Goal: Check status: Check status

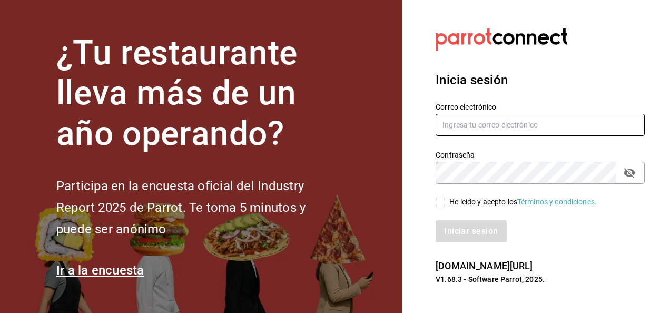
type input "luis.estrada@grupocosteno.com"
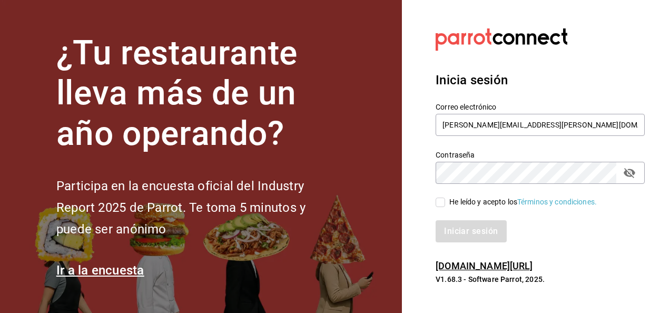
click at [437, 206] on input "He leído y acepto los Términos y condiciones." at bounding box center [439, 201] width 9 height 9
checkbox input "true"
click at [460, 232] on button "Iniciar sesión" at bounding box center [471, 231] width 72 height 22
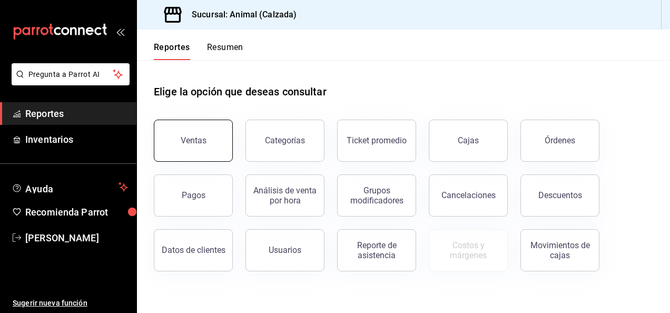
click at [217, 137] on button "Ventas" at bounding box center [193, 141] width 79 height 42
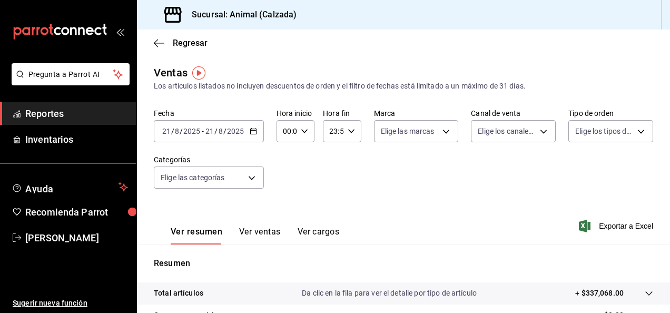
click at [306, 133] on div "00:00 Hora inicio" at bounding box center [295, 131] width 38 height 22
click at [284, 203] on button "02" at bounding box center [284, 208] width 15 height 21
type input "02:00"
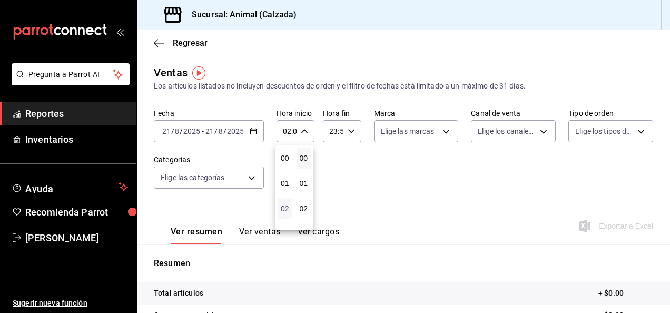
click at [285, 206] on span "02" at bounding box center [285, 208] width 2 height 8
click at [285, 154] on span "05" at bounding box center [285, 158] width 2 height 8
type input "05:00"
click at [343, 132] on div at bounding box center [335, 156] width 670 height 313
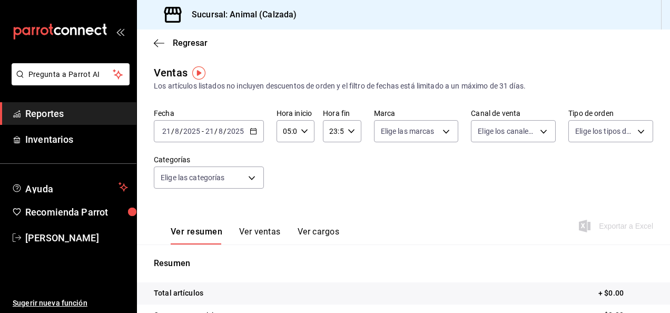
click at [343, 132] on div "23:59 Hora fin" at bounding box center [342, 131] width 38 height 22
click at [332, 192] on span "22" at bounding box center [331, 191] width 2 height 8
type input "22:59"
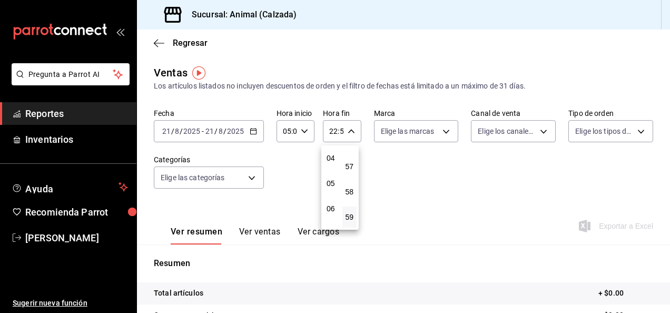
click at [332, 192] on button "05" at bounding box center [330, 183] width 15 height 21
click at [349, 194] on span "58" at bounding box center [350, 191] width 2 height 8
type input "05:58"
click at [350, 160] on span "00" at bounding box center [350, 158] width 2 height 8
type input "05:00"
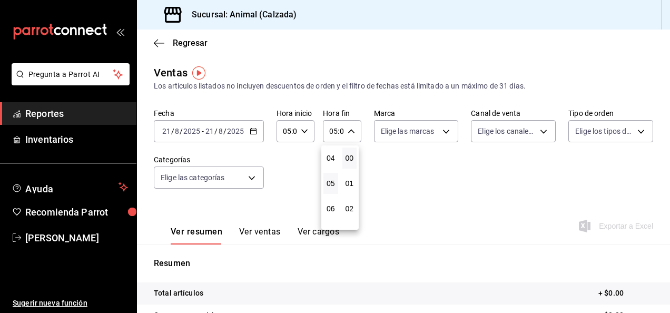
click at [167, 133] on div at bounding box center [335, 156] width 670 height 313
click at [252, 131] on \(Stroke\) "button" at bounding box center [253, 130] width 6 height 1
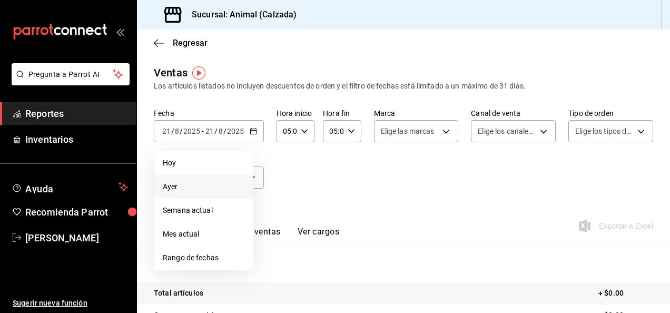
click at [191, 186] on span "Ayer" at bounding box center [204, 186] width 82 height 11
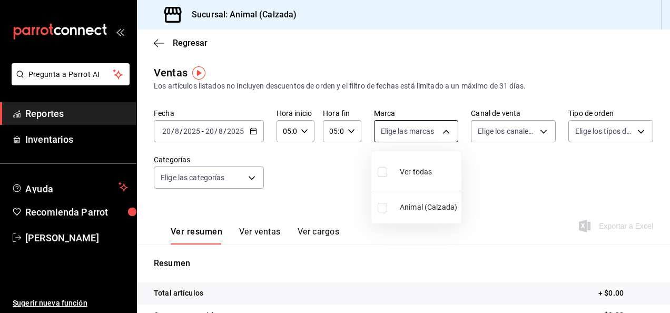
click at [438, 134] on body "Pregunta a Parrot AI Reportes Inventarios Ayuda Recomienda Parrot [PERSON_NAME]…" at bounding box center [335, 156] width 670 height 313
click at [416, 174] on span "Ver todas" at bounding box center [416, 171] width 32 height 11
type input "e26472f3-9262-489d-bcba-4c6b034529c7"
checkbox input "true"
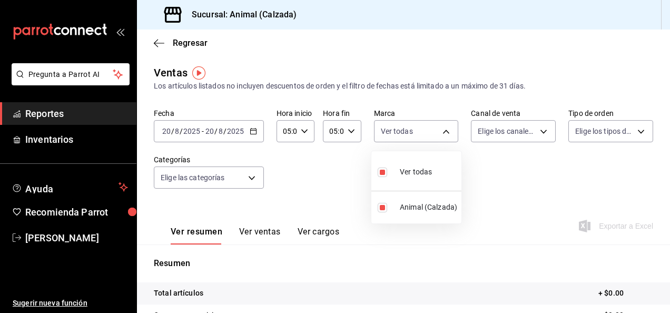
click at [539, 129] on div at bounding box center [335, 156] width 670 height 313
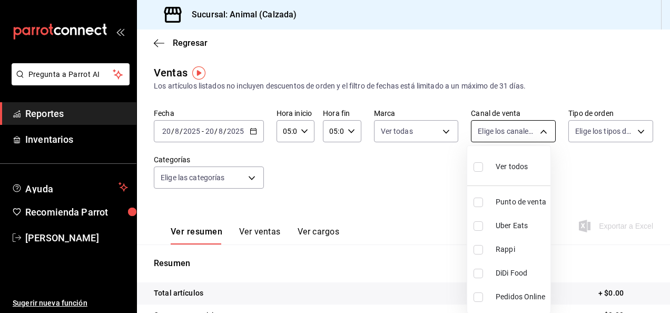
click at [535, 134] on body "Pregunta a Parrot AI Reportes Inventarios Ayuda Recomienda Parrot [PERSON_NAME]…" at bounding box center [335, 156] width 670 height 313
click at [513, 167] on span "Ver todos" at bounding box center [511, 166] width 32 height 11
type input "PARROT,UBER_EATS,RAPPI,DIDI_FOOD,ONLINE"
checkbox input "true"
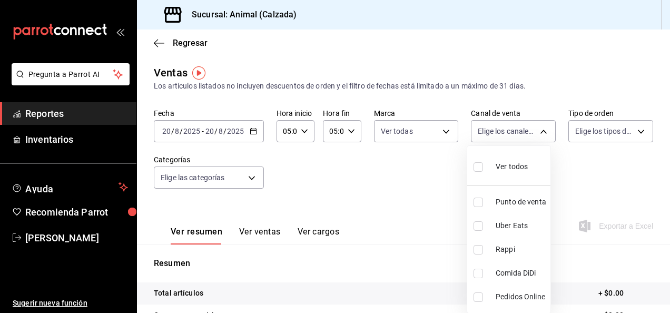
checkbox input "true"
click at [613, 133] on div at bounding box center [335, 156] width 670 height 313
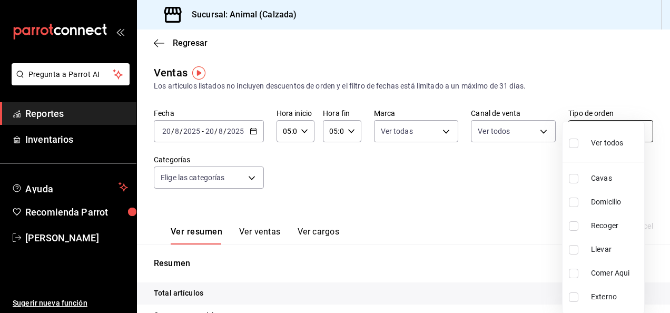
click at [627, 133] on body "Pregunta a Parrot AI Reportes Inventarios Ayuda Recomienda Parrot [PERSON_NAME]…" at bounding box center [335, 156] width 670 height 313
click at [580, 143] on label at bounding box center [576, 142] width 14 height 15
click at [578, 143] on input "checkbox" at bounding box center [573, 142] width 9 height 9
checkbox input "false"
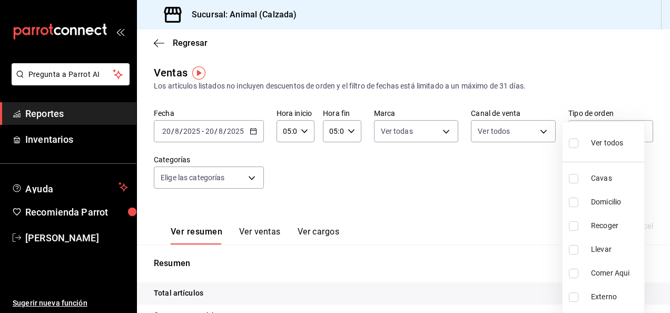
checkbox input "false"
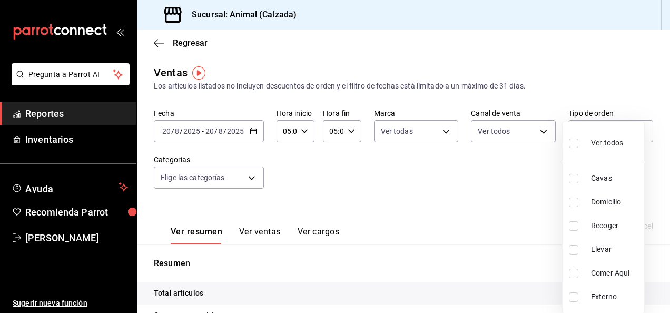
click at [571, 142] on input "checkbox" at bounding box center [573, 142] width 9 height 9
checkbox input "true"
type input "588630d3-b511-4bba-a729-32472510037f,54b7ae00-ca47-4ec1-b7ff-55842c0a2b62,92293…"
checkbox input "true"
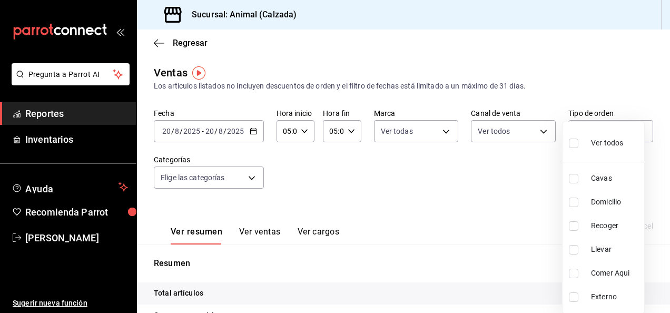
checkbox input "true"
click at [244, 181] on div at bounding box center [335, 156] width 670 height 313
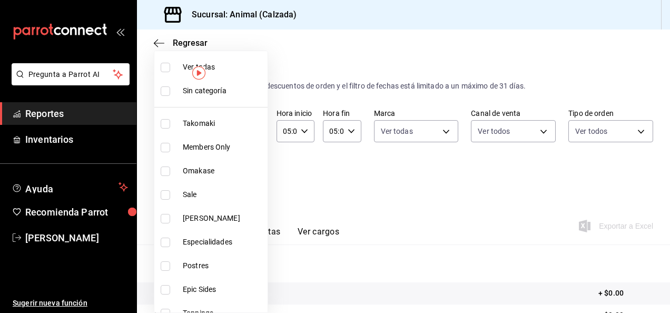
click at [247, 181] on body "Pregunta a Parrot AI Reportes Inventarios Ayuda Recomienda Parrot [PERSON_NAME]…" at bounding box center [335, 156] width 670 height 313
click at [168, 70] on input "checkbox" at bounding box center [165, 67] width 9 height 9
checkbox input "true"
type input "5d35a5f4-3063-4397-a550-a8f4eca83956,9bcdf976-3d2d-44f2-8aa2-d656f6bc4aaa,d84f4…"
checkbox input "true"
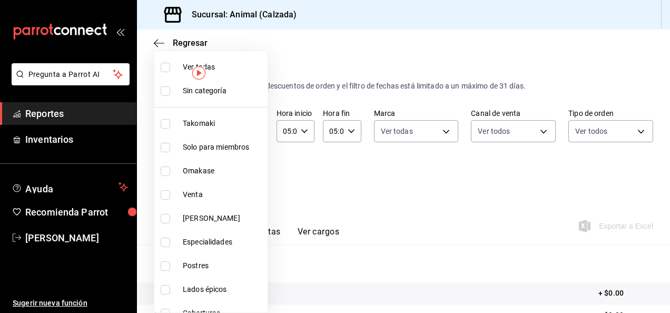
checkbox input "true"
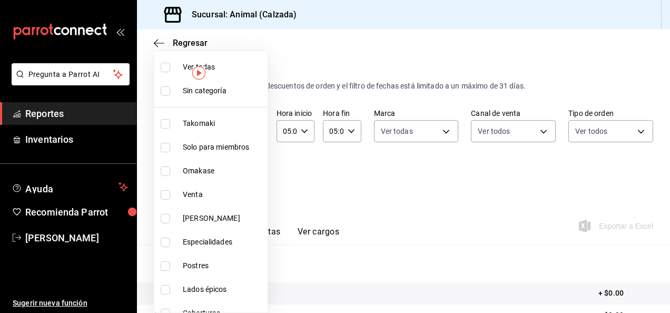
checkbox input "true"
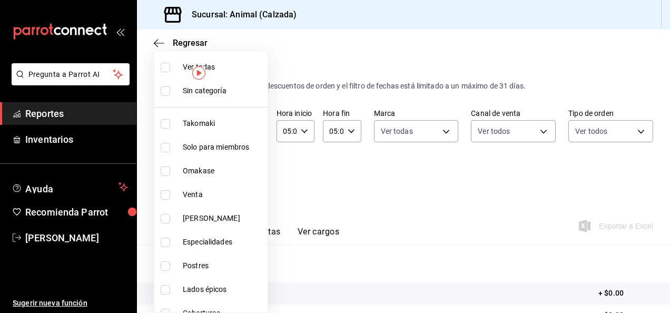
checkbox input "true"
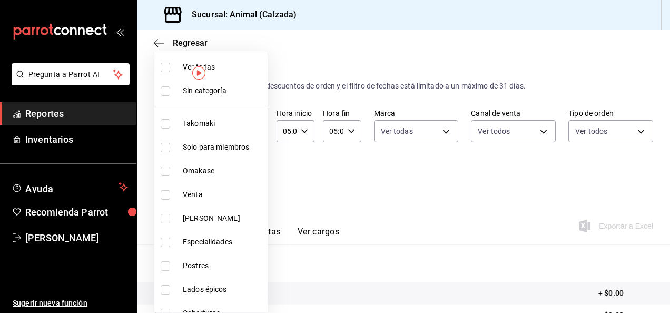
checkbox input "true"
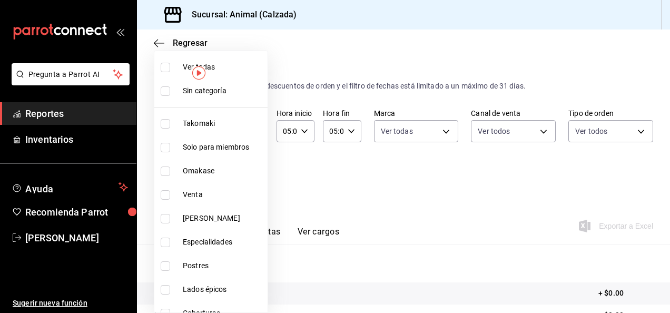
checkbox input "true"
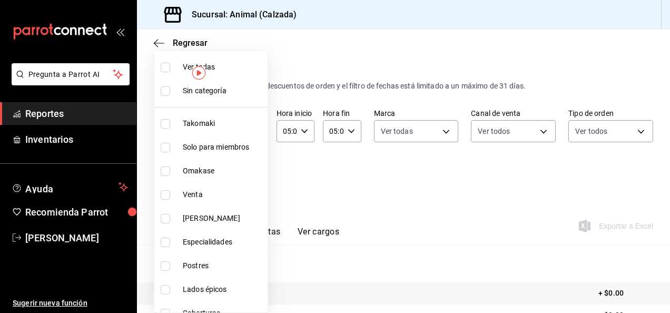
checkbox input "true"
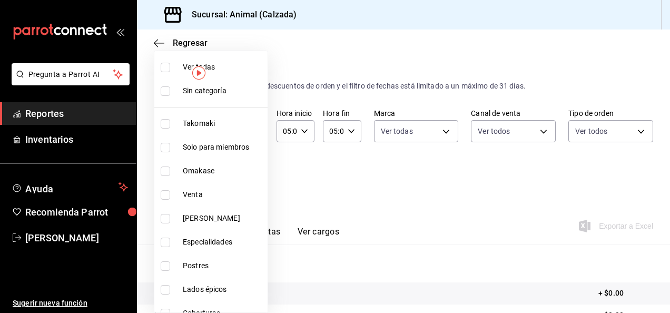
checkbox input "true"
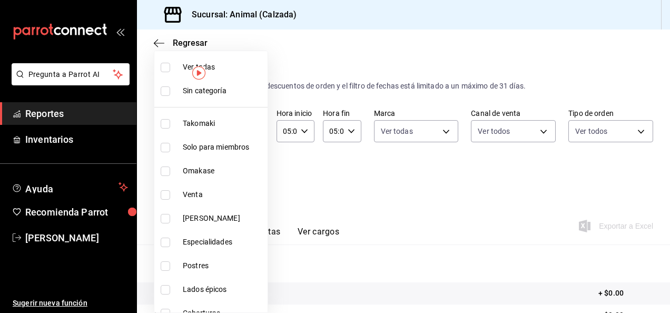
checkbox input "true"
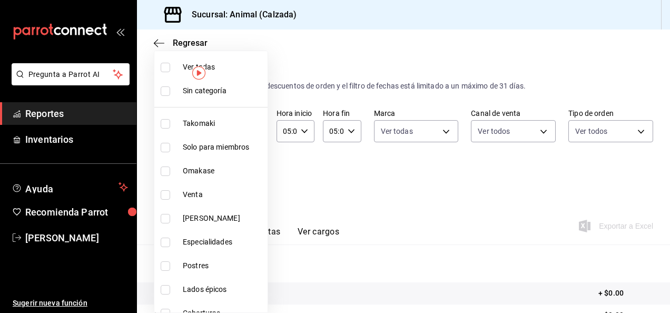
checkbox input "true"
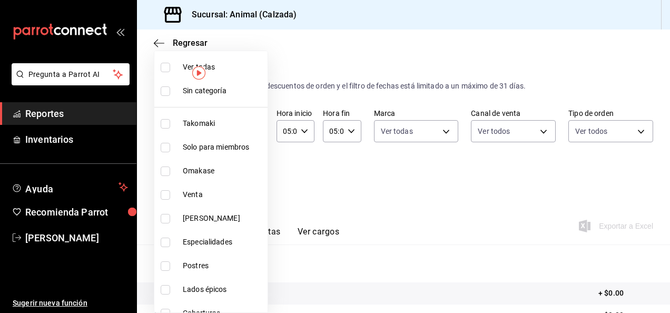
checkbox input "true"
click at [664, 307] on div at bounding box center [335, 156] width 670 height 313
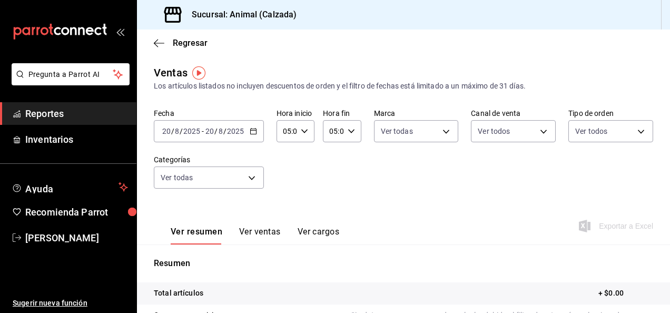
click at [664, 307] on div at bounding box center [335, 156] width 670 height 313
click at [246, 130] on div "[DATE] [DATE] - [DATE] [DATE]" at bounding box center [209, 131] width 110 height 22
click at [254, 133] on icon "button" at bounding box center [253, 130] width 7 height 7
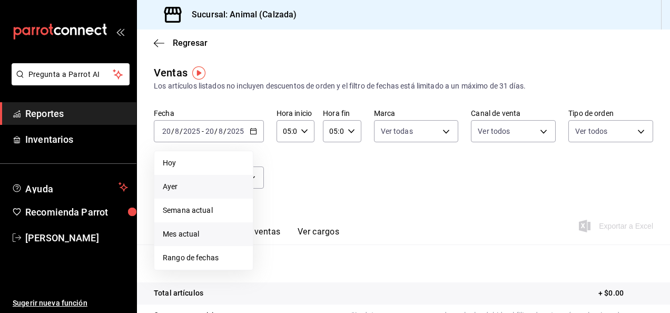
click at [212, 234] on span "Mes actual" at bounding box center [204, 233] width 82 height 11
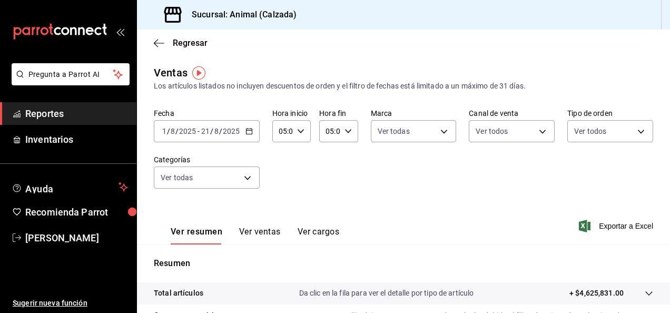
click at [181, 131] on input "2025" at bounding box center [187, 131] width 18 height 8
click at [165, 128] on input "1" at bounding box center [164, 131] width 5 height 8
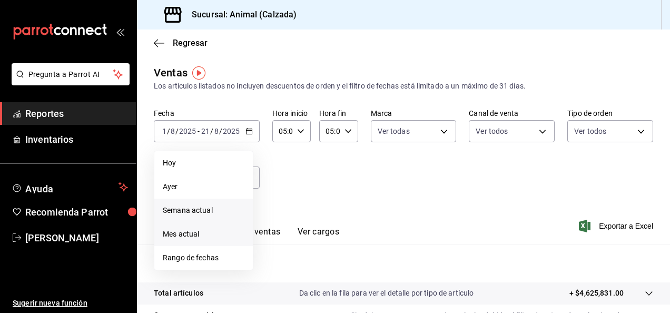
click at [191, 208] on span "Semana actual" at bounding box center [204, 210] width 82 height 11
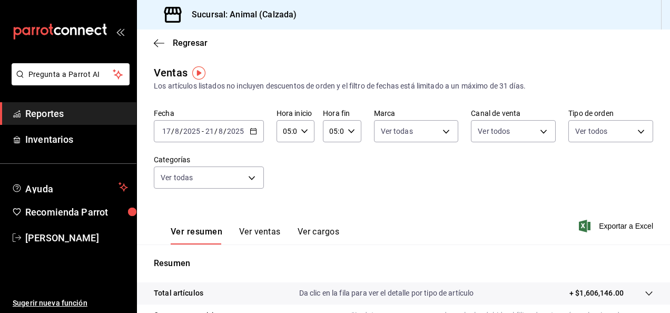
click at [166, 132] on input "17" at bounding box center [166, 131] width 9 height 8
click at [171, 128] on span "/" at bounding box center [172, 131] width 3 height 8
click at [169, 126] on div "[DATE] [DATE] - [DATE] [DATE]" at bounding box center [209, 131] width 110 height 22
click at [250, 131] on icon "button" at bounding box center [253, 130] width 7 height 7
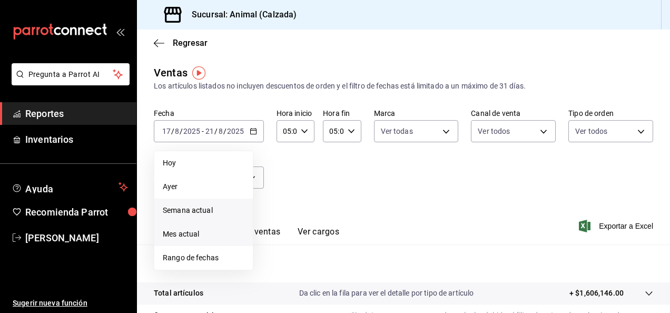
click at [212, 233] on span "Mes actual" at bounding box center [204, 233] width 82 height 11
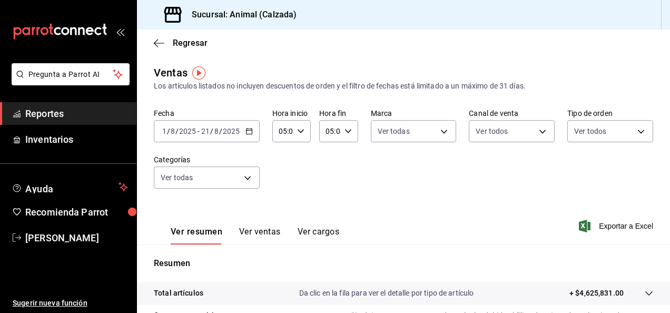
click at [248, 134] on \(Stroke\) "button" at bounding box center [249, 131] width 6 height 6
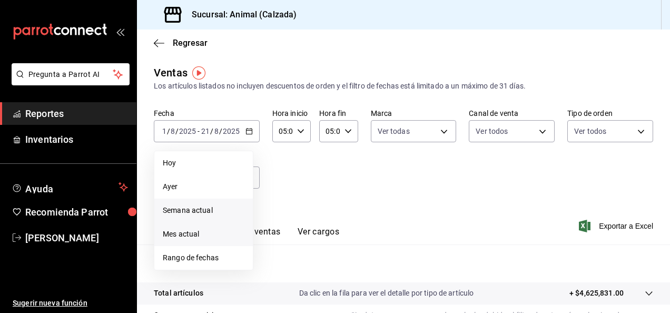
click at [220, 213] on span "Semana actual" at bounding box center [204, 210] width 82 height 11
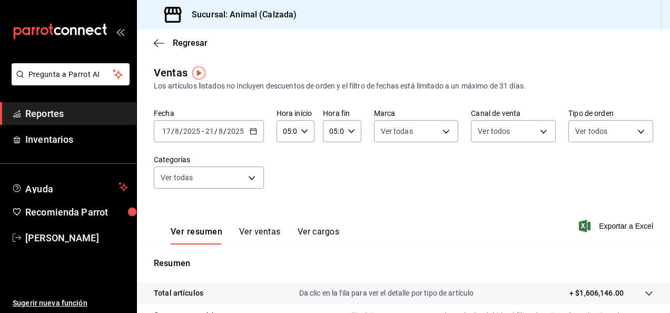
click at [170, 134] on input "17" at bounding box center [166, 131] width 9 height 8
click at [168, 129] on input "17" at bounding box center [166, 131] width 9 height 8
click at [167, 127] on input "17" at bounding box center [166, 131] width 9 height 8
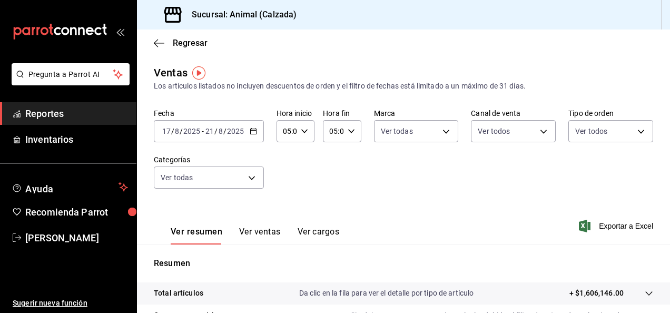
click at [167, 127] on input "17" at bounding box center [166, 131] width 9 height 8
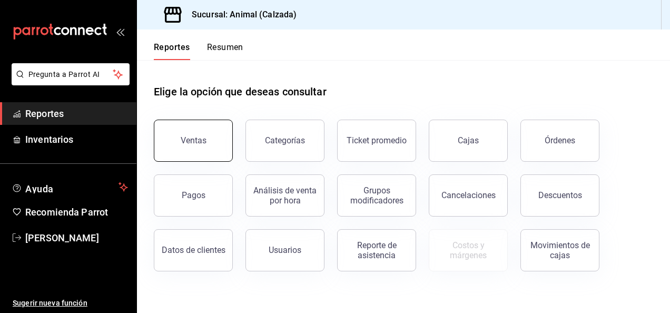
click at [206, 141] on button "Ventas" at bounding box center [193, 141] width 79 height 42
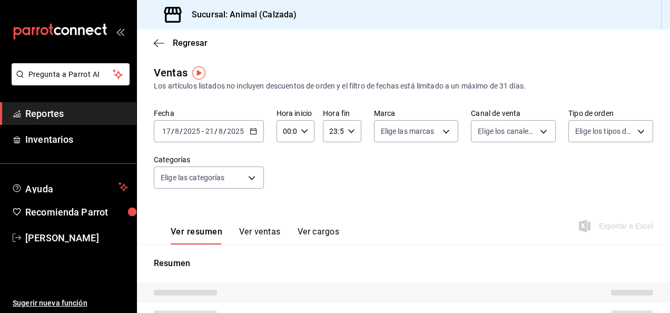
type input "05:00"
type input "PARROT,UBER_EATS,RAPPI,DIDI_FOOD,ONLINE"
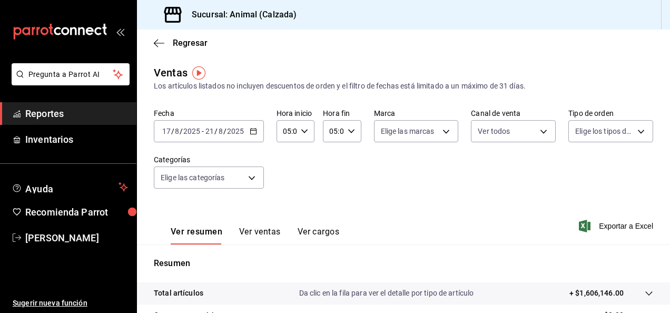
click at [170, 128] on input "17" at bounding box center [166, 131] width 9 height 8
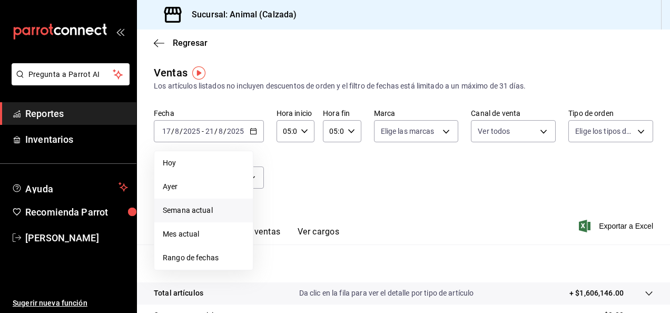
click at [177, 207] on span "Semana actual" at bounding box center [204, 210] width 82 height 11
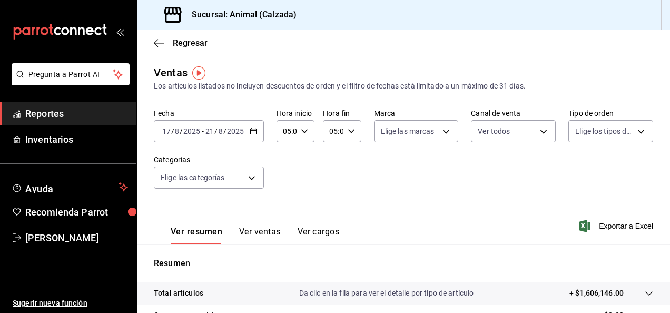
click at [252, 134] on \(Stroke\) "button" at bounding box center [253, 131] width 6 height 6
click at [254, 131] on \(Stroke\) "button" at bounding box center [253, 130] width 6 height 1
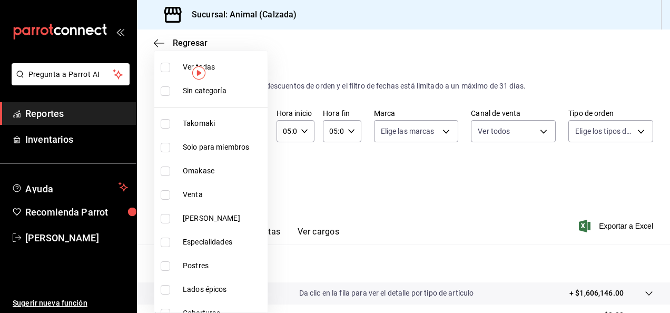
click at [250, 179] on body "Pregunta a Parrot AI Reportes Inventarios Ayuda Recomienda Parrot Luis Estrada …" at bounding box center [335, 156] width 670 height 313
click at [170, 67] on label at bounding box center [168, 67] width 14 height 9
click at [170, 67] on input "checkbox" at bounding box center [165, 67] width 9 height 9
checkbox input "false"
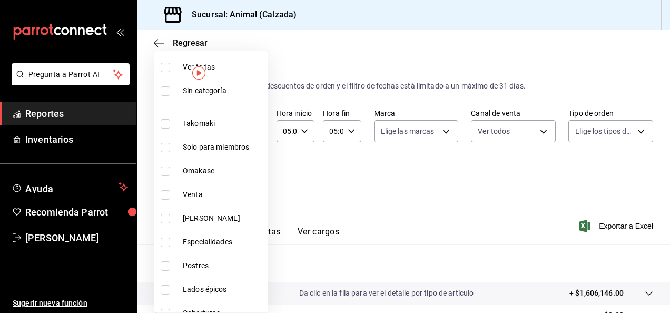
checkbox input "false"
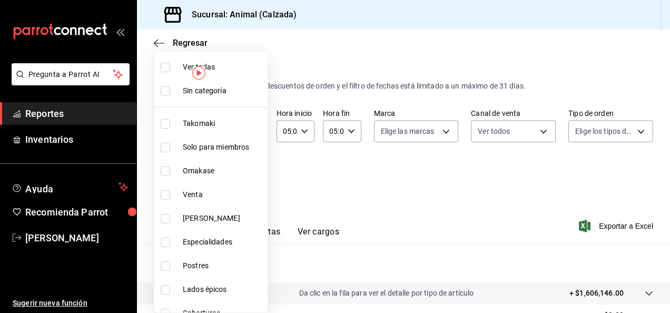
checkbox input "false"
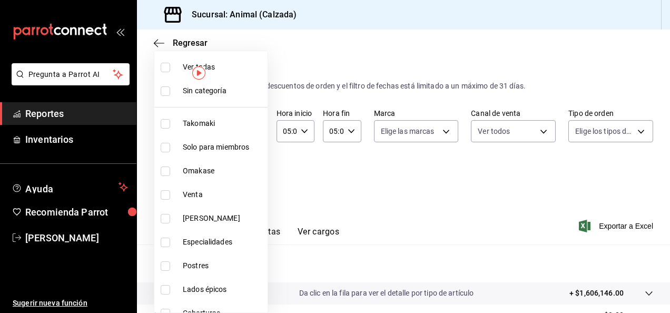
checkbox input "false"
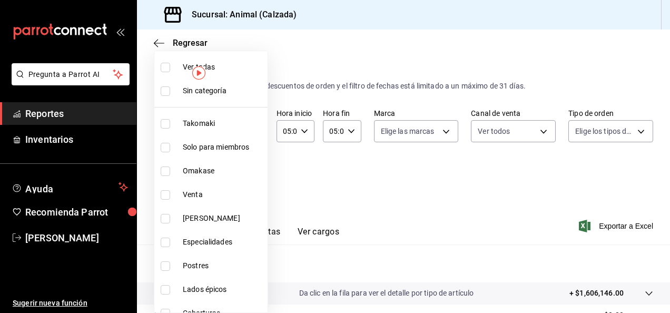
checkbox input "false"
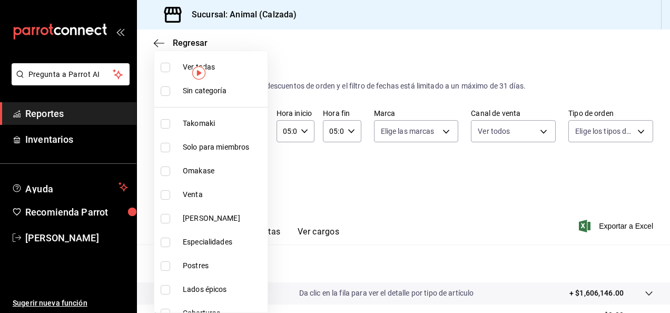
checkbox input "false"
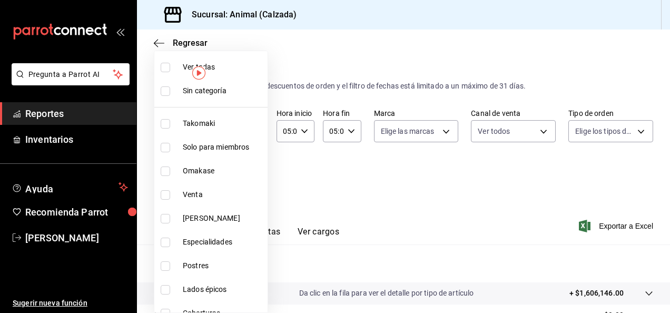
checkbox input "false"
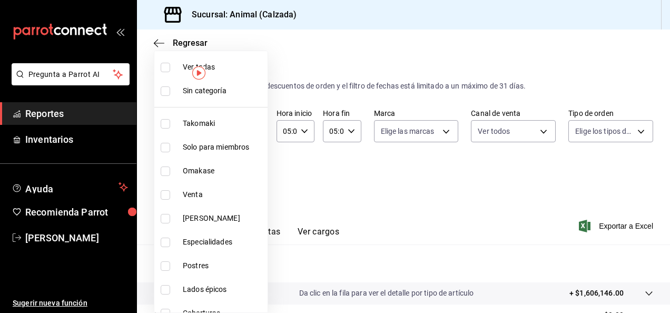
checkbox input "false"
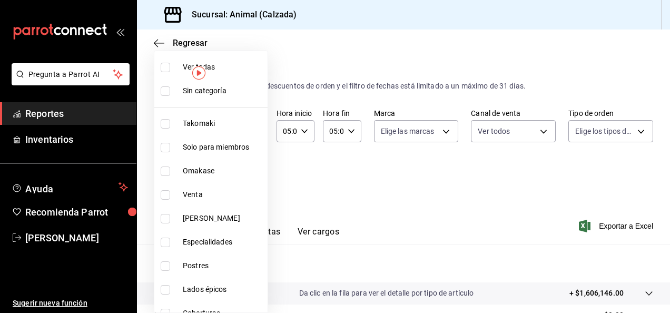
checkbox input "false"
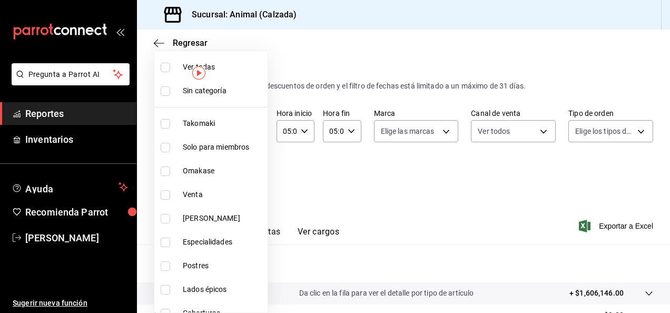
checkbox input "false"
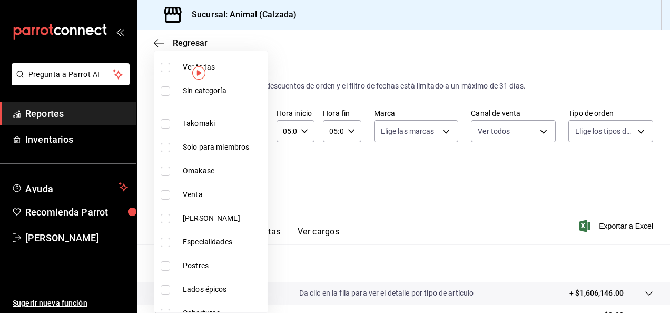
checkbox input "false"
click at [165, 68] on input "checkbox" at bounding box center [165, 67] width 9 height 9
checkbox input "true"
type input "5d35a5f4-3063-4397-a550-a8f4eca83956,9bcdf976-3d2d-44f2-8aa2-d656f6bc4aaa,d84f4…"
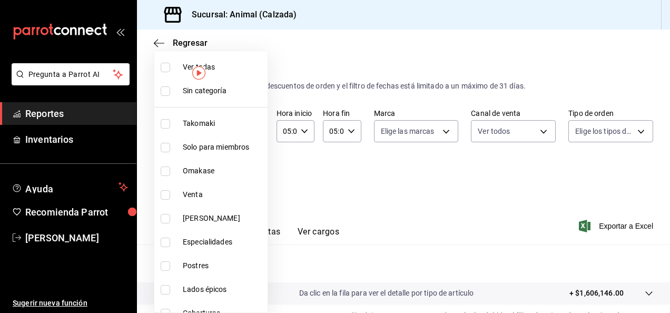
checkbox input "true"
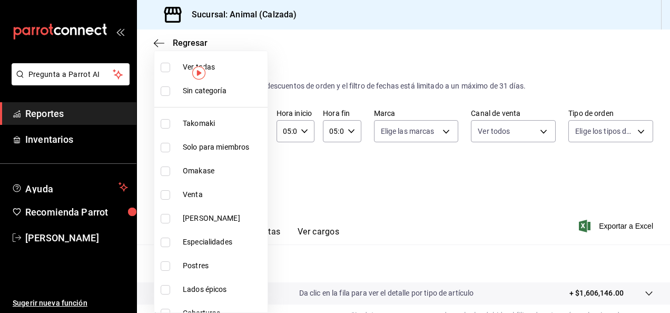
checkbox input "true"
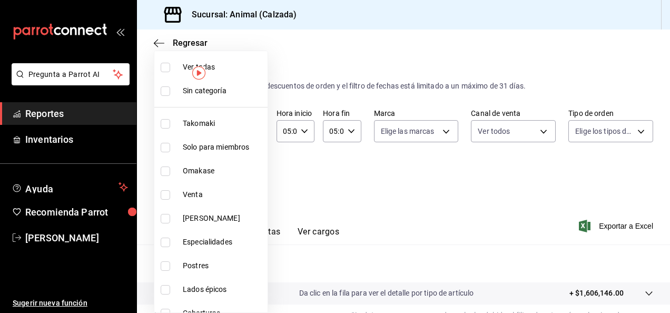
checkbox input "true"
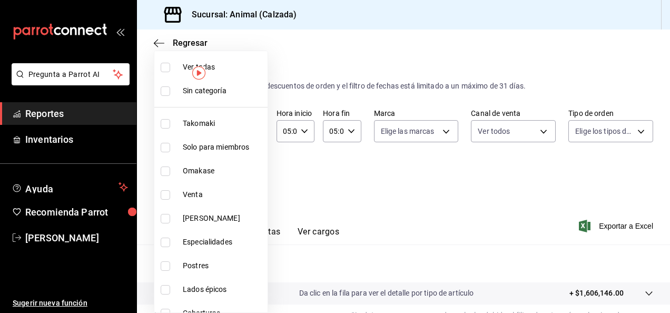
checkbox input "true"
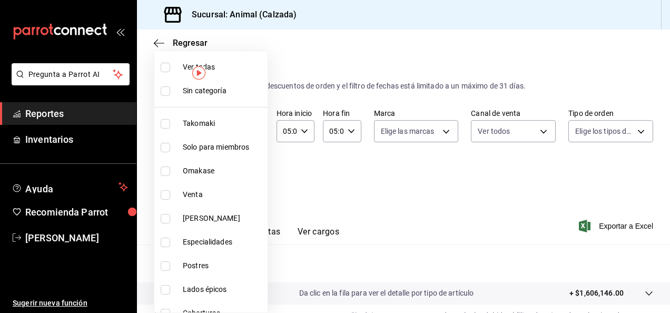
checkbox input "true"
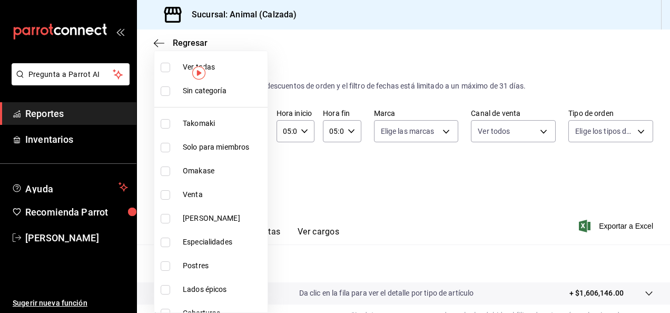
checkbox input "true"
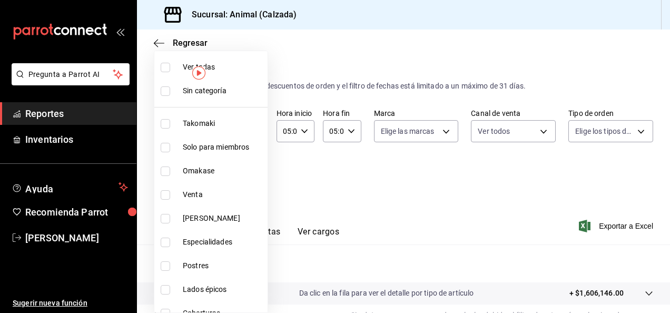
checkbox input "true"
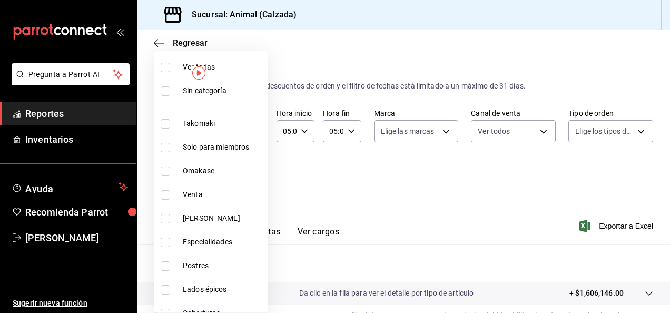
checkbox input "true"
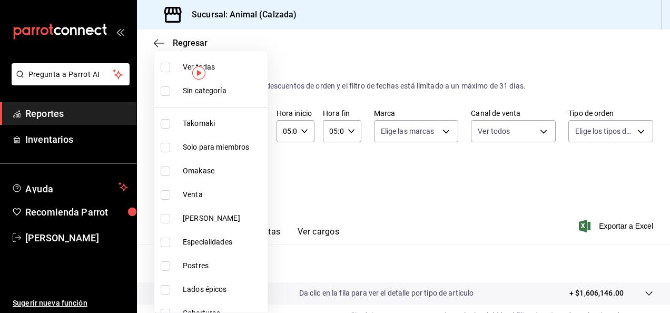
checkbox input "true"
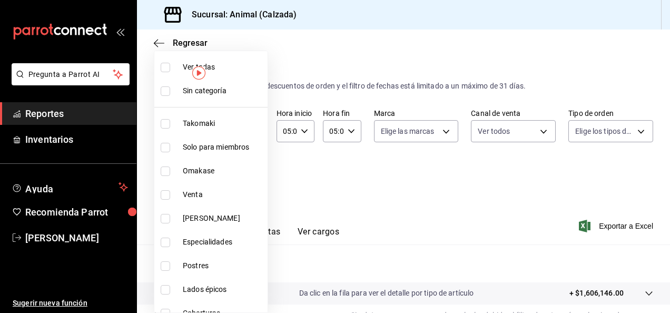
checkbox input "true"
click at [292, 183] on div at bounding box center [335, 156] width 670 height 313
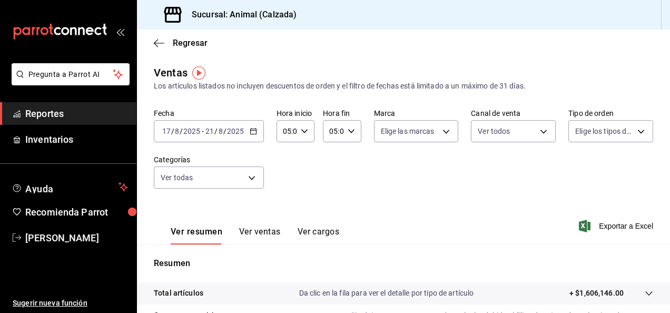
click at [170, 132] on input "17" at bounding box center [166, 131] width 9 height 8
click at [172, 128] on span "/" at bounding box center [172, 131] width 3 height 8
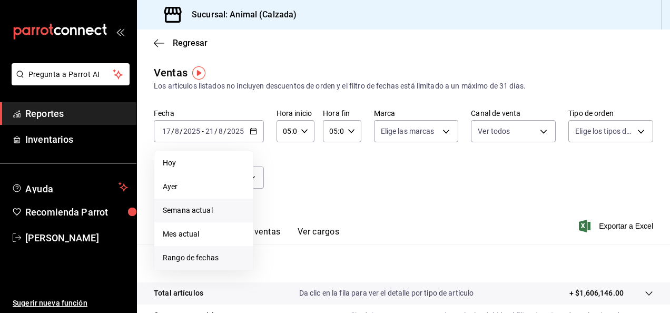
click at [190, 259] on span "Rango de fechas" at bounding box center [204, 257] width 82 height 11
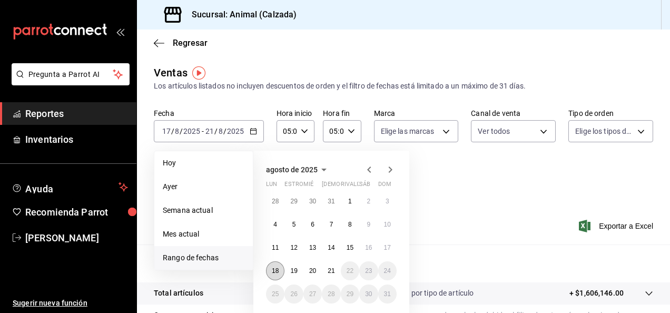
click at [279, 269] on abbr "18" at bounding box center [275, 270] width 7 height 7
click at [334, 269] on abbr "21" at bounding box center [330, 270] width 7 height 7
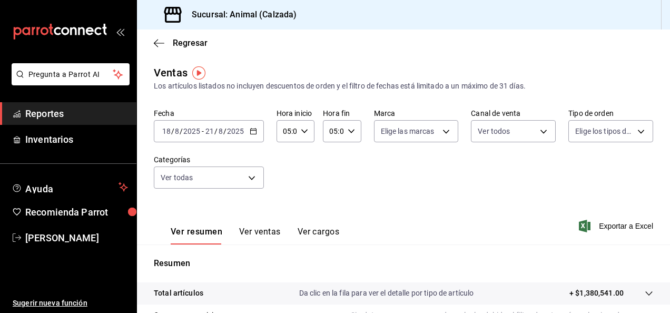
click at [255, 136] on div "2025-08-18 18 / 8 / 2025 - 2025-08-21 21 / 8 / 2025" at bounding box center [209, 131] width 110 height 22
click at [474, 222] on div "Ver resumen Ver ventas Ver cargos Exportar a Excel" at bounding box center [403, 222] width 533 height 43
click at [580, 223] on icon "button" at bounding box center [585, 226] width 12 height 13
